Goal: Transaction & Acquisition: Purchase product/service

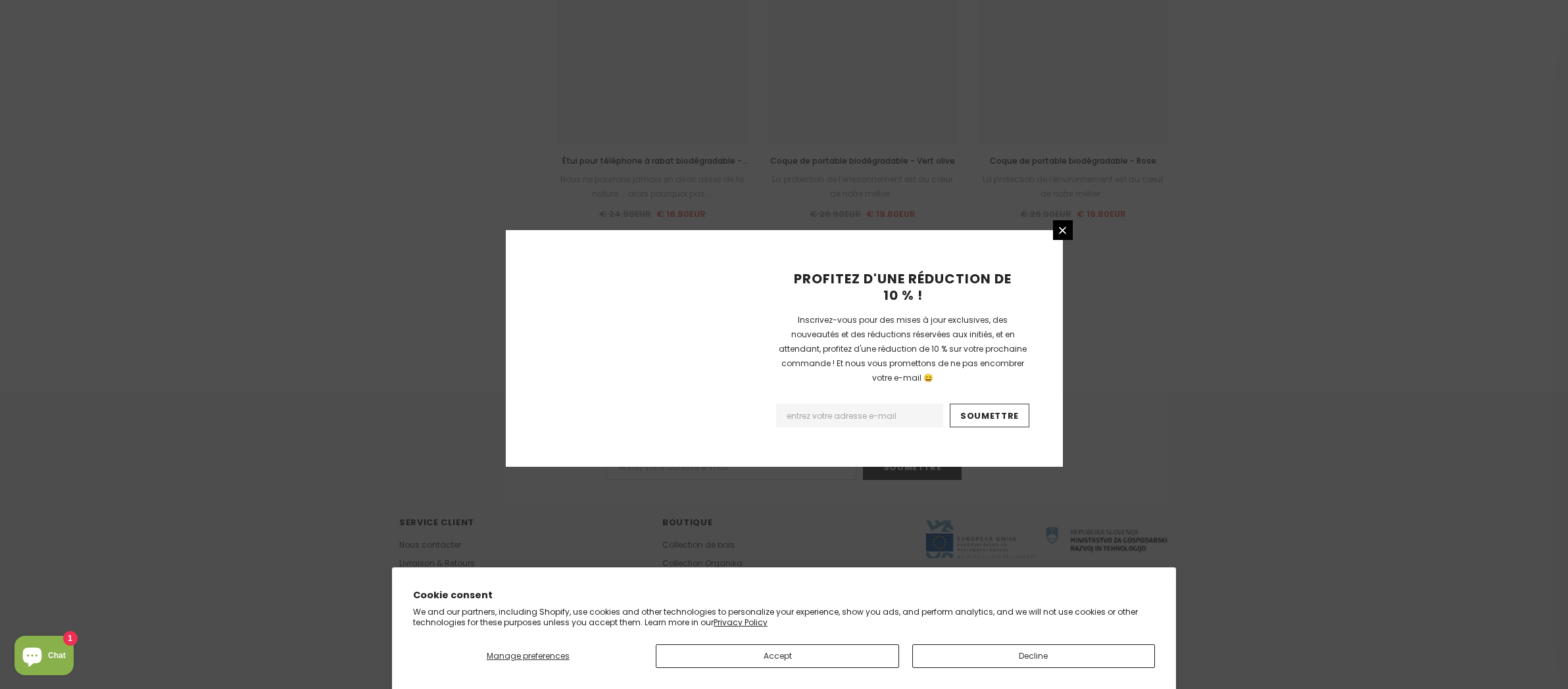
scroll to position [1390, 0]
